Goal: Information Seeking & Learning: Check status

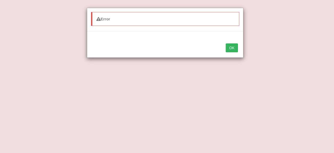
select select "conserve"
select select "watching"
select select "has evaporated"
click at [231, 46] on button "OK" at bounding box center [232, 47] width 12 height 9
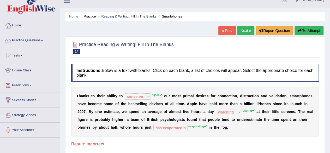
scroll to position [7, 0]
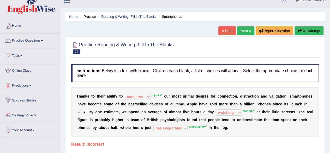
click at [243, 30] on link "Next »" at bounding box center [245, 30] width 17 height 9
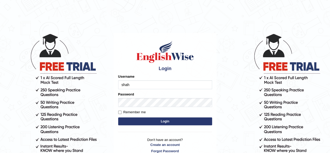
type input "shahil123"
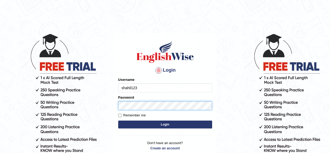
click at [118, 120] on button "Login" at bounding box center [165, 124] width 94 height 8
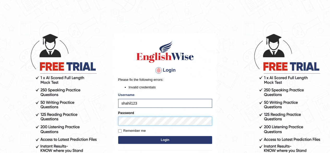
click at [118, 136] on button "Login" at bounding box center [165, 140] width 94 height 8
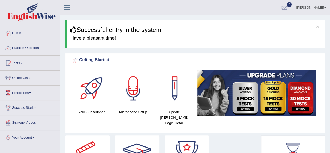
click at [43, 50] on link "Practice Questions" at bounding box center [30, 47] width 60 height 13
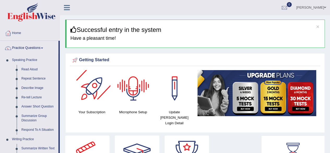
click at [99, 93] on div at bounding box center [92, 88] width 37 height 37
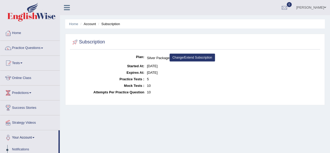
click at [186, 55] on link "Change/Extend Subscription" at bounding box center [192, 58] width 45 height 8
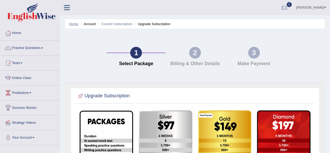
click at [73, 23] on link "Home" at bounding box center [73, 24] width 9 height 4
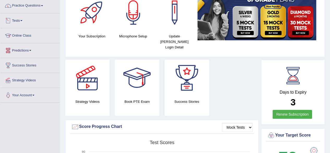
scroll to position [37, 0]
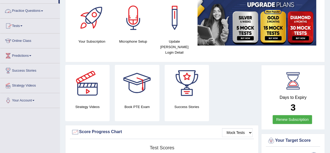
click at [45, 9] on link "Practice Questions" at bounding box center [30, 10] width 60 height 13
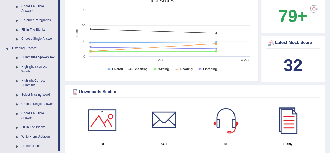
scroll to position [179, 0]
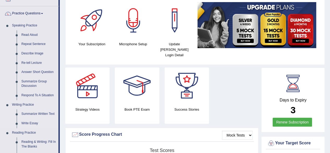
click at [35, 101] on link "Writing Practice" at bounding box center [34, 104] width 49 height 9
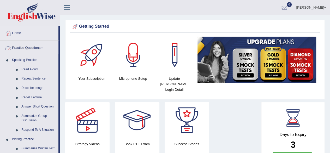
click at [42, 47] on link "Practice Questions" at bounding box center [29, 47] width 58 height 13
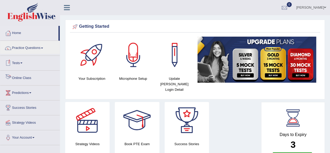
click at [24, 63] on link "Tests" at bounding box center [30, 62] width 60 height 13
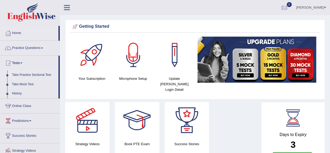
click at [25, 74] on link "Take Practice Sectional Test" at bounding box center [34, 74] width 49 height 9
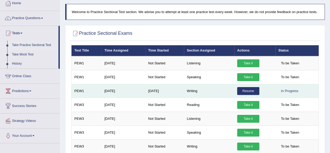
click at [245, 90] on link "Resume" at bounding box center [248, 91] width 22 height 8
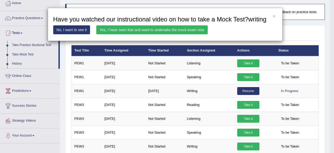
click at [122, 28] on link "Yes, I have seen that and want to undertake the mock exam now" at bounding box center [151, 29] width 111 height 9
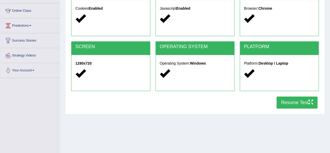
scroll to position [70, 0]
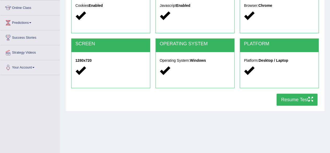
click at [288, 100] on button "Resume Test" at bounding box center [297, 99] width 41 height 12
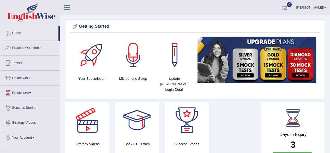
click at [289, 11] on div at bounding box center [285, 8] width 8 height 8
click at [267, 21] on icon at bounding box center [266, 22] width 2 height 4
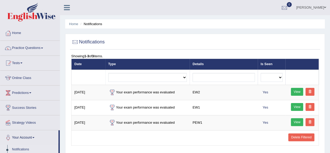
click at [289, 10] on div at bounding box center [285, 8] width 8 height 8
click at [258, 20] on strong "See All Alerts" at bounding box center [251, 22] width 23 height 4
click at [20, 34] on link "Home" at bounding box center [30, 32] width 60 height 13
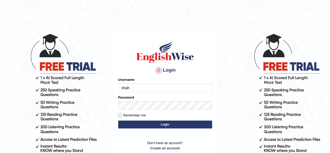
type input "shahil123"
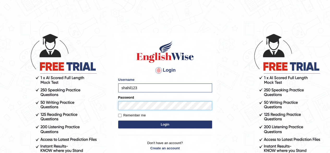
click at [118, 120] on button "Login" at bounding box center [165, 124] width 94 height 8
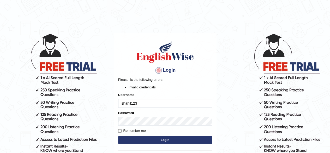
click at [149, 114] on div "Password" at bounding box center [165, 117] width 94 height 15
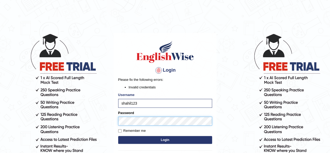
click at [118, 136] on button "Login" at bounding box center [165, 140] width 94 height 8
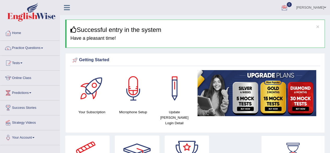
click at [289, 5] on div at bounding box center [285, 8] width 8 height 8
click at [263, 24] on link "See All Alerts" at bounding box center [253, 22] width 29 height 6
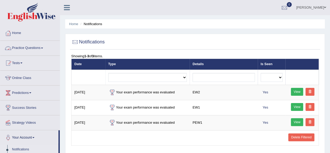
click at [48, 48] on link "Practice Questions" at bounding box center [30, 47] width 60 height 13
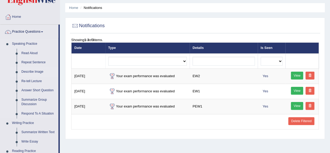
scroll to position [10, 0]
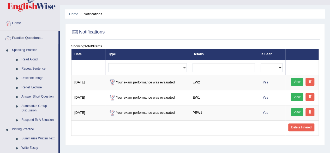
click at [41, 40] on link "Practice Questions" at bounding box center [29, 37] width 58 height 13
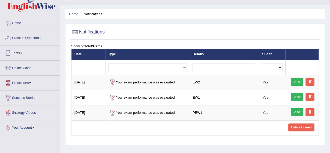
click at [22, 55] on link "Tests" at bounding box center [30, 52] width 60 height 13
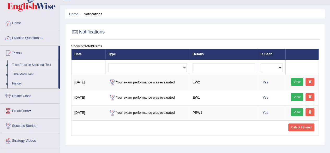
click at [32, 65] on link "Take Practice Sectional Test" at bounding box center [34, 64] width 49 height 9
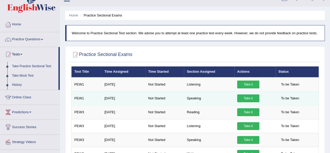
scroll to position [10, 0]
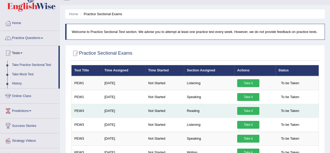
click at [249, 109] on link "Take it" at bounding box center [248, 111] width 22 height 8
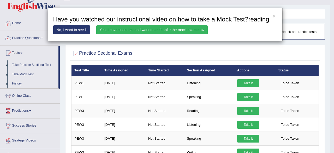
click at [78, 32] on link "No, I want to see it" at bounding box center [71, 29] width 37 height 9
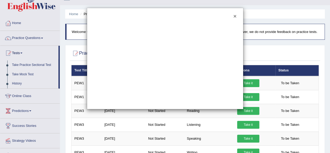
click at [236, 14] on button "×" at bounding box center [234, 15] width 3 height 5
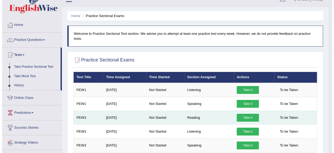
scroll to position [8, 0]
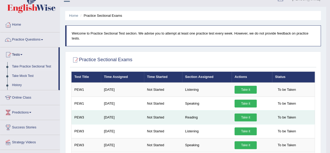
click at [248, 114] on link "Take it" at bounding box center [246, 117] width 22 height 8
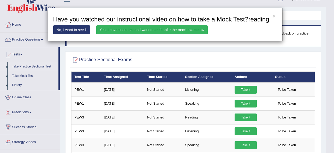
click at [132, 30] on link "Yes, I have seen that and want to undertake the mock exam now" at bounding box center [151, 29] width 111 height 9
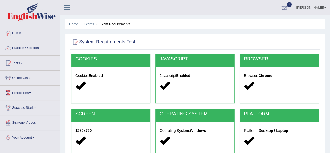
click at [289, 7] on div at bounding box center [285, 8] width 8 height 8
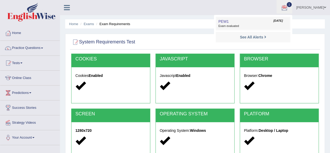
click at [267, 22] on link "PEW1 [DATE] Exam evaluated" at bounding box center [253, 23] width 72 height 11
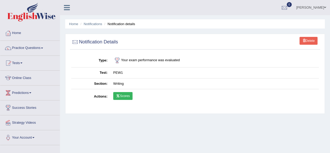
click at [123, 94] on link "Scores" at bounding box center [122, 96] width 19 height 8
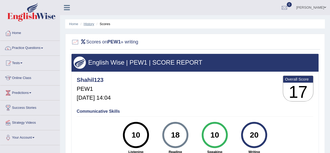
click at [86, 23] on link "History" at bounding box center [89, 24] width 10 height 4
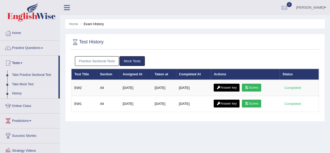
click at [129, 62] on link "Mock Tests" at bounding box center [132, 61] width 25 height 10
click at [111, 60] on link "Practice Sectional Tests" at bounding box center [97, 61] width 44 height 10
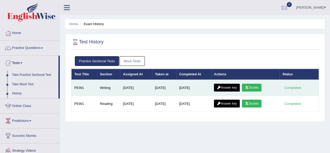
click at [249, 86] on icon at bounding box center [247, 87] width 4 height 3
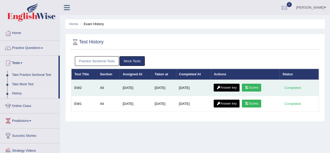
click at [229, 89] on link "Answer key" at bounding box center [227, 88] width 26 height 8
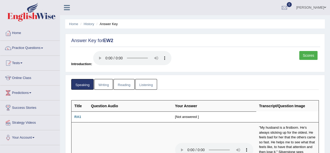
click at [109, 82] on link "Writing" at bounding box center [103, 84] width 19 height 11
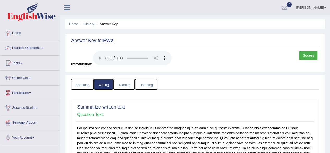
scroll to position [17, 0]
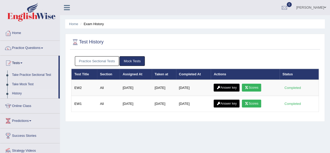
click at [103, 64] on link "Practice Sectional Tests" at bounding box center [97, 61] width 44 height 10
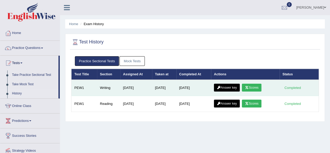
click at [256, 88] on link "Scores" at bounding box center [251, 88] width 19 height 8
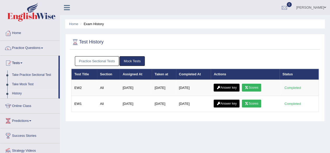
drag, startPoint x: 132, startPoint y: 63, endPoint x: 137, endPoint y: 60, distance: 5.8
click at [137, 60] on link "Mock Tests" at bounding box center [132, 61] width 25 height 10
click at [136, 60] on link "Mock Tests" at bounding box center [132, 61] width 25 height 10
click at [108, 59] on link "Practice Sectional Tests" at bounding box center [97, 61] width 44 height 10
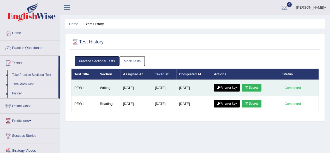
click at [234, 87] on link "Answer key" at bounding box center [227, 88] width 26 height 8
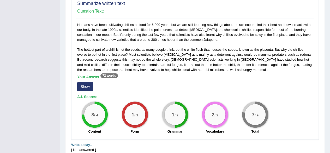
scroll to position [226, 0]
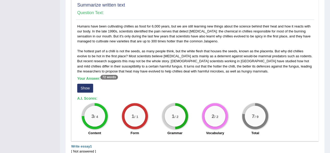
click at [86, 85] on button "Show" at bounding box center [85, 88] width 16 height 9
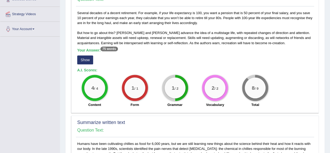
scroll to position [0, 0]
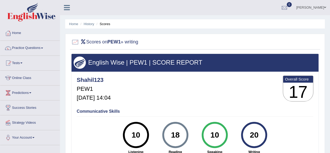
click at [17, 33] on link "Home" at bounding box center [30, 32] width 60 height 13
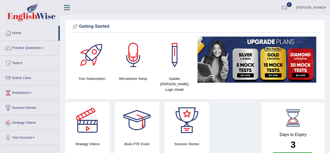
click at [43, 48] on span at bounding box center [42, 48] width 2 height 1
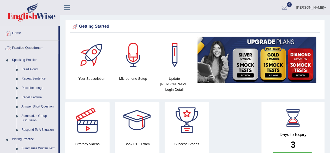
click at [42, 47] on link "Practice Questions" at bounding box center [29, 47] width 58 height 13
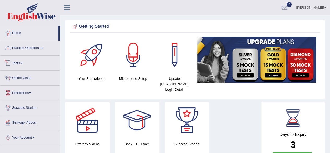
click at [25, 62] on link "Tests" at bounding box center [30, 62] width 60 height 13
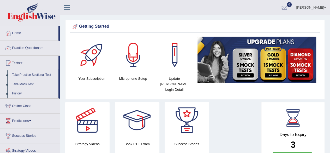
click at [28, 75] on link "Take Practice Sectional Test" at bounding box center [34, 74] width 49 height 9
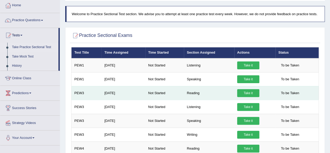
click at [248, 93] on link "Take it" at bounding box center [248, 93] width 22 height 8
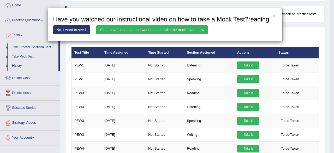
click at [174, 32] on link "Yes, I have seen that and want to undertake the mock exam now" at bounding box center [151, 29] width 111 height 9
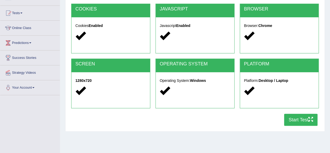
scroll to position [57, 0]
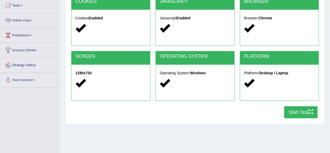
click at [298, 114] on button "Start Test" at bounding box center [300, 112] width 33 height 12
